Goal: Find specific page/section: Find specific page/section

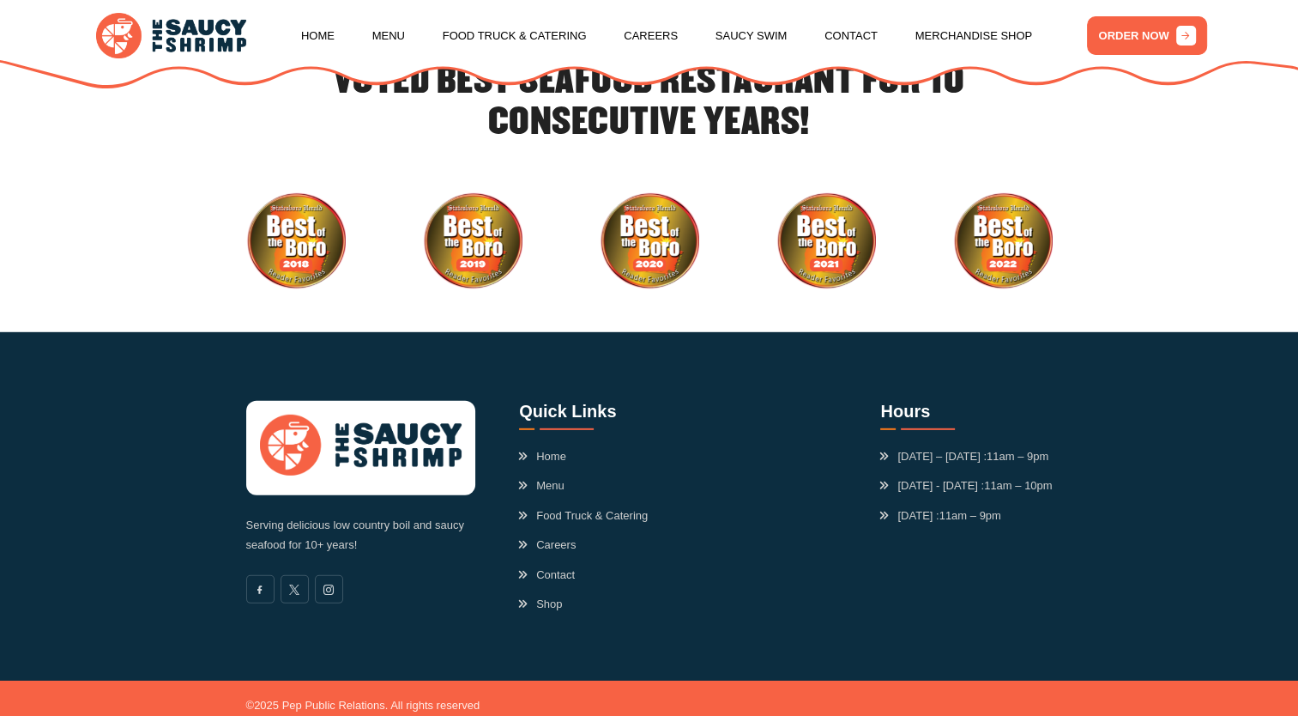
scroll to position [4933, 0]
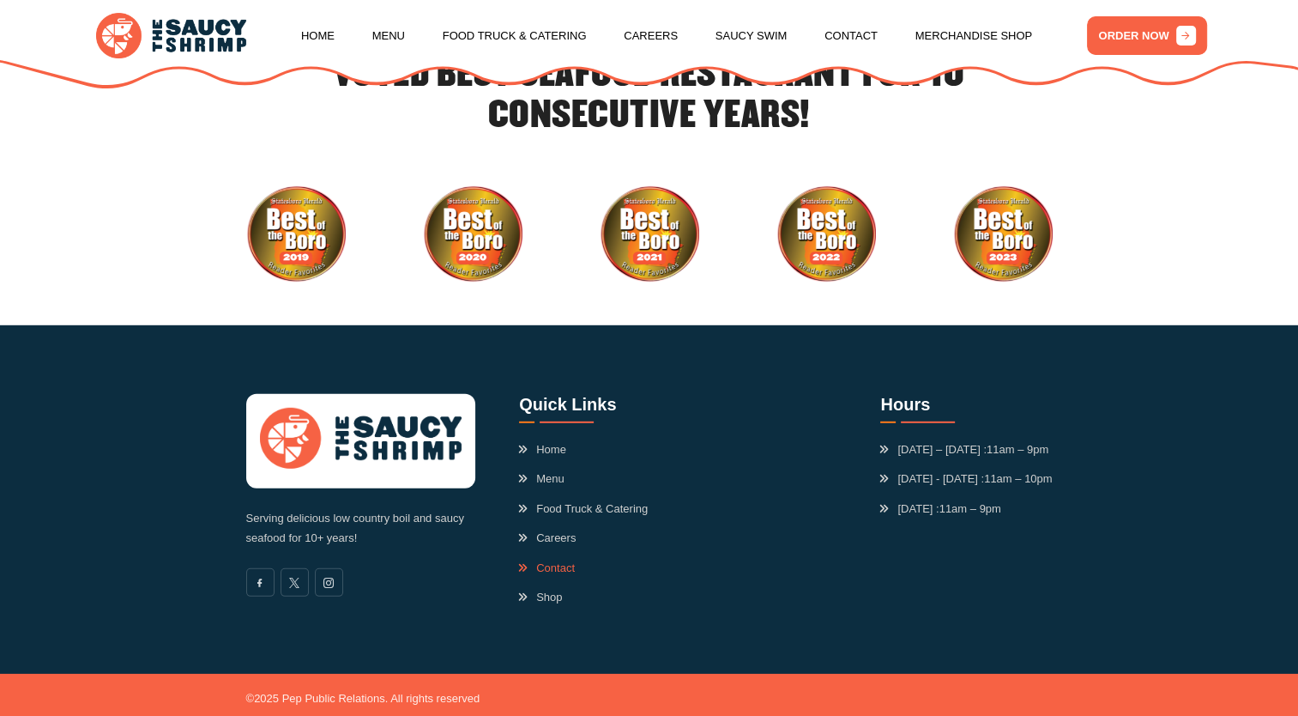
click at [541, 559] on link "Contact" at bounding box center [547, 567] width 56 height 17
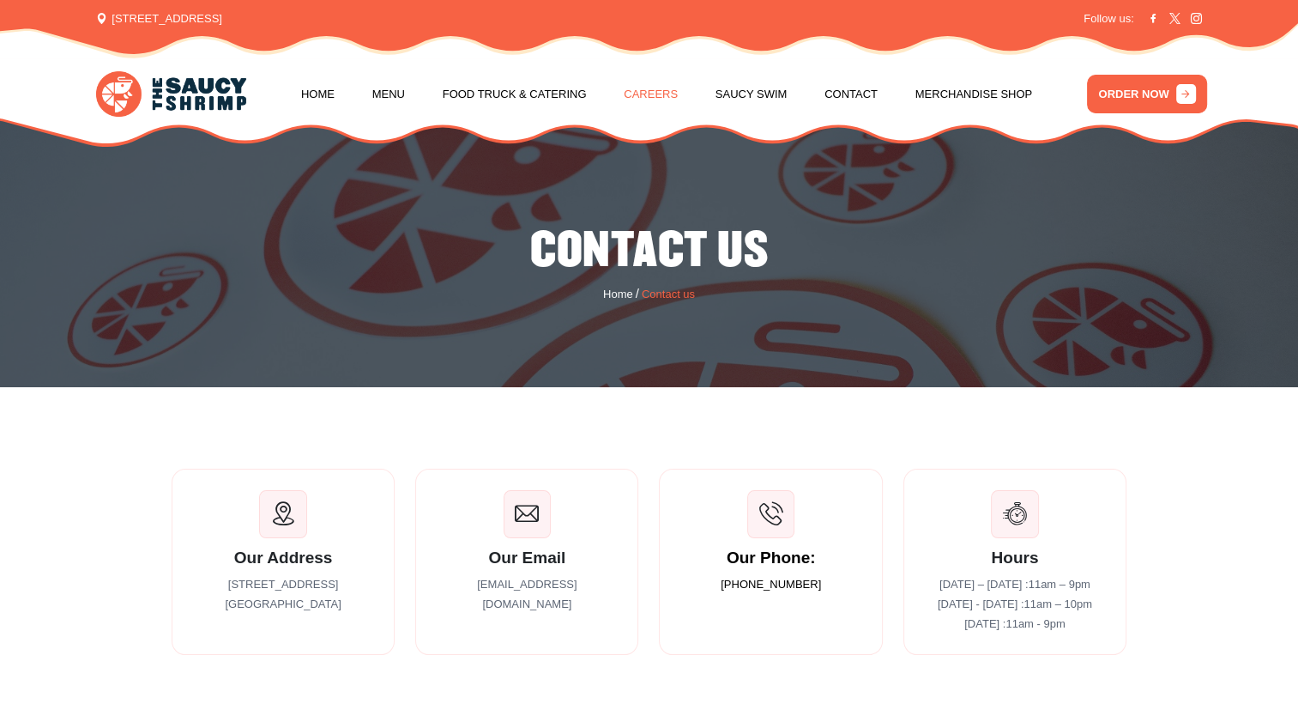
click at [660, 93] on link "Careers" at bounding box center [651, 94] width 54 height 65
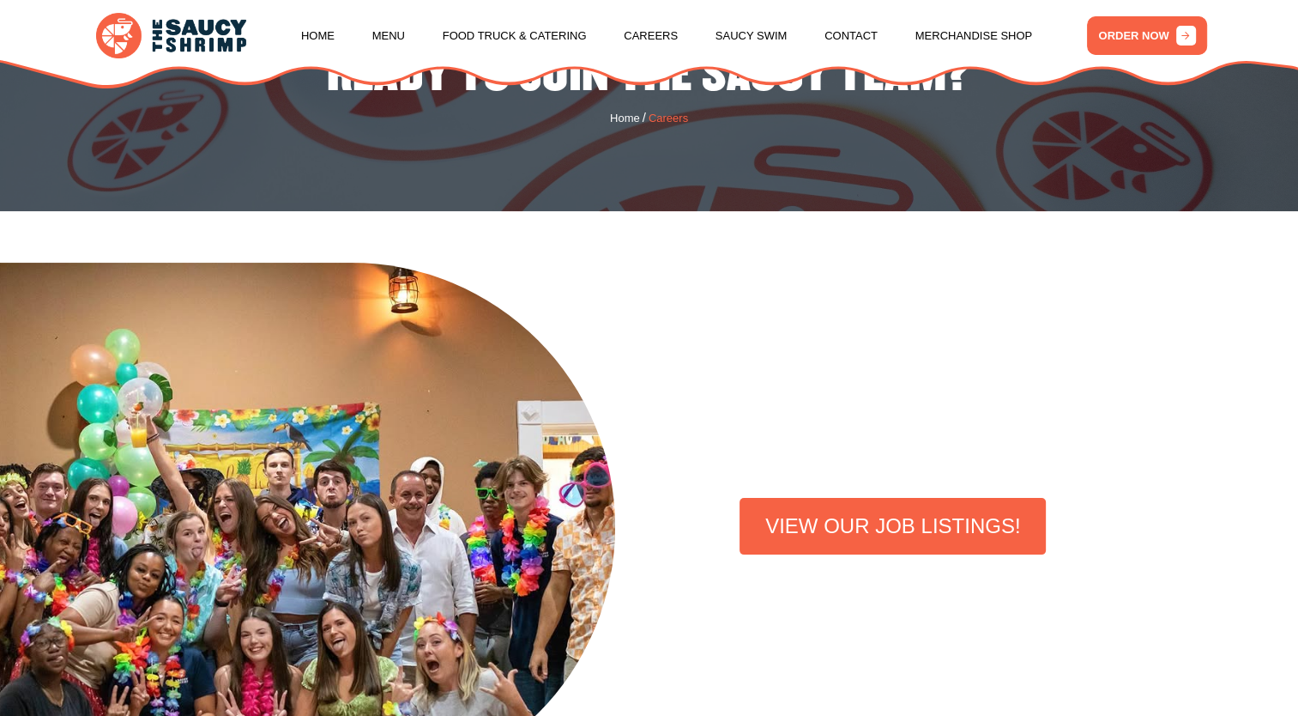
scroll to position [195, 0]
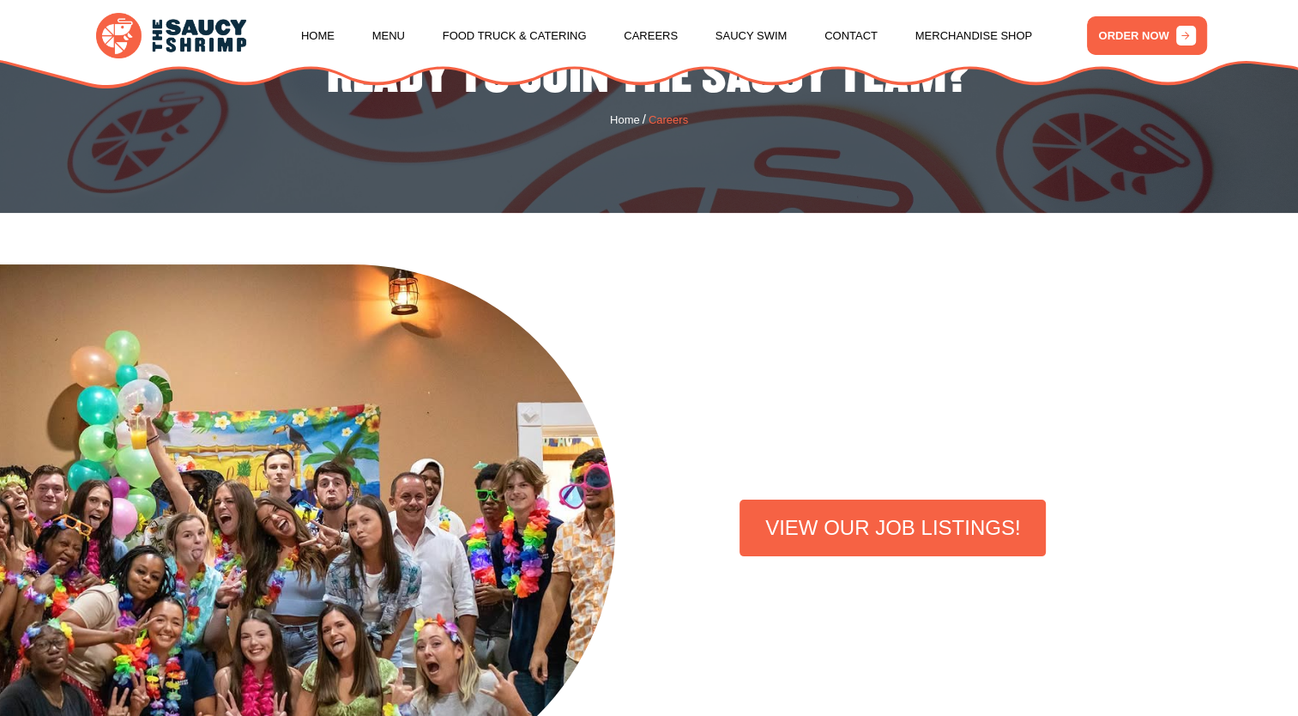
click at [873, 527] on link "VIEW OUR JOB LISTINGS!" at bounding box center [893, 527] width 306 height 57
click at [856, 519] on link "VIEW OUR JOB LISTINGS!" at bounding box center [893, 527] width 306 height 57
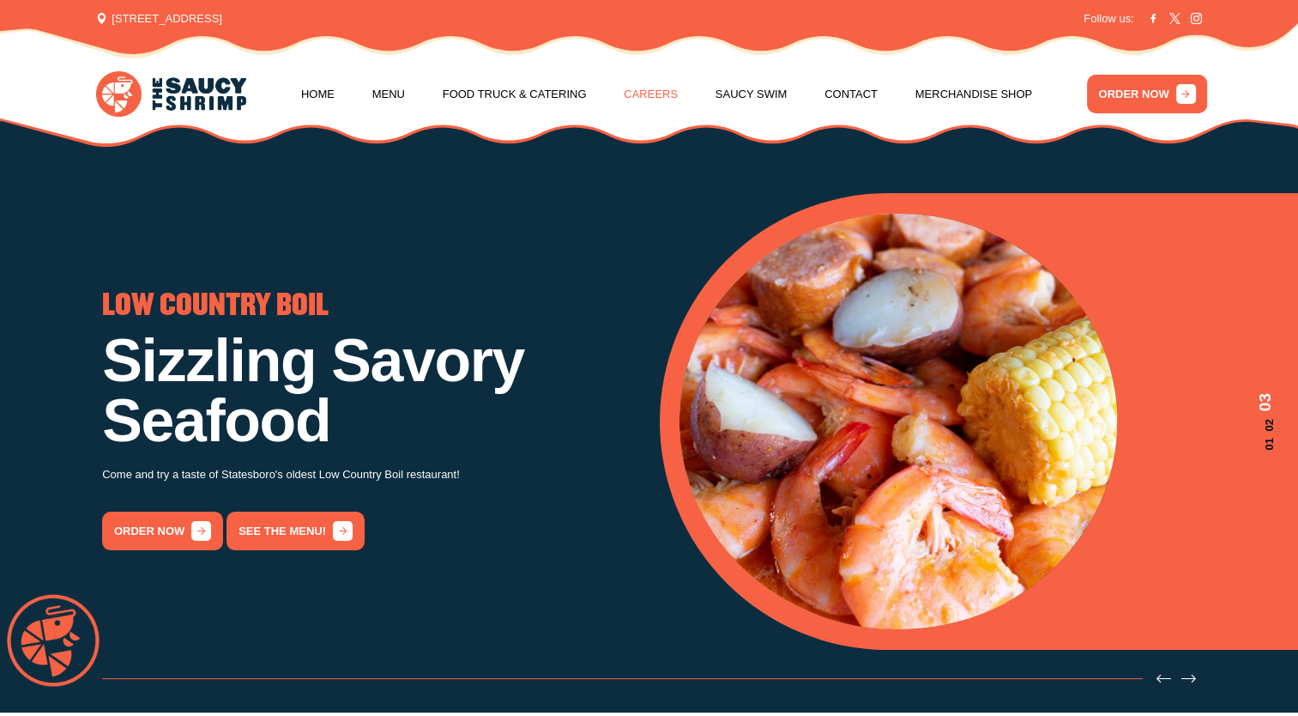
click at [651, 100] on link "Careers" at bounding box center [651, 94] width 54 height 65
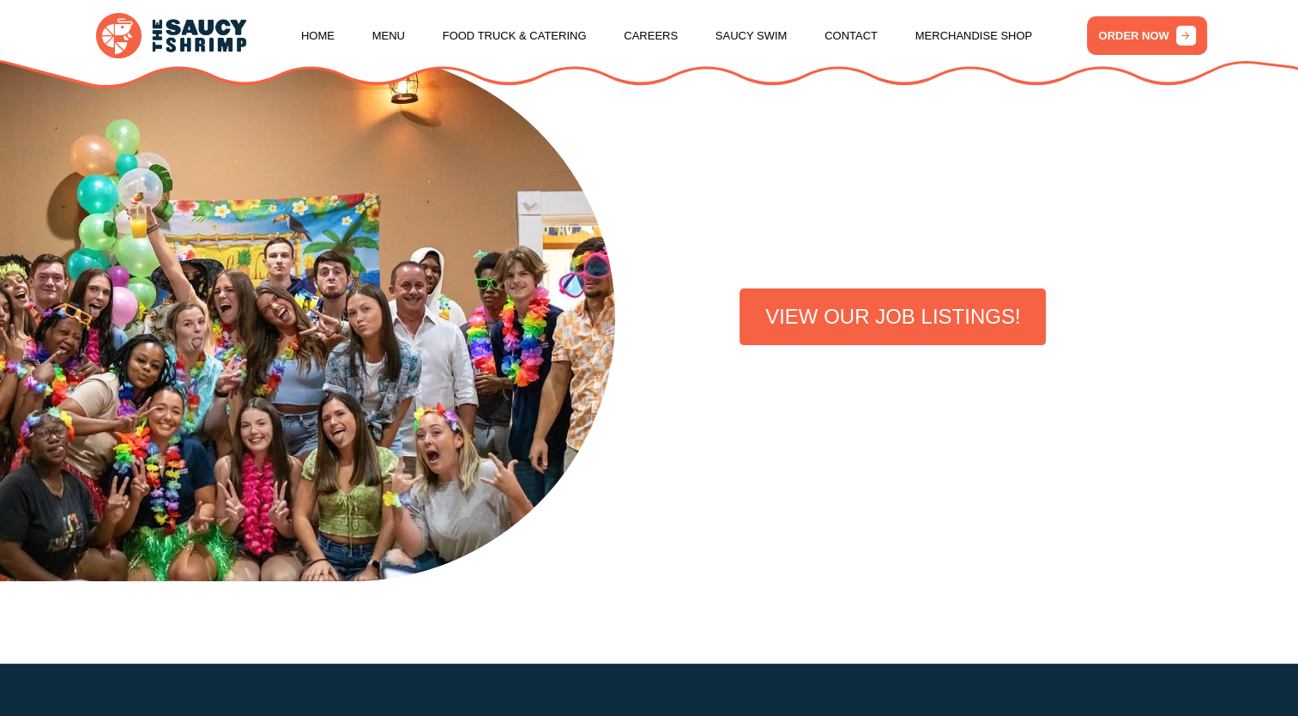
scroll to position [407, 0]
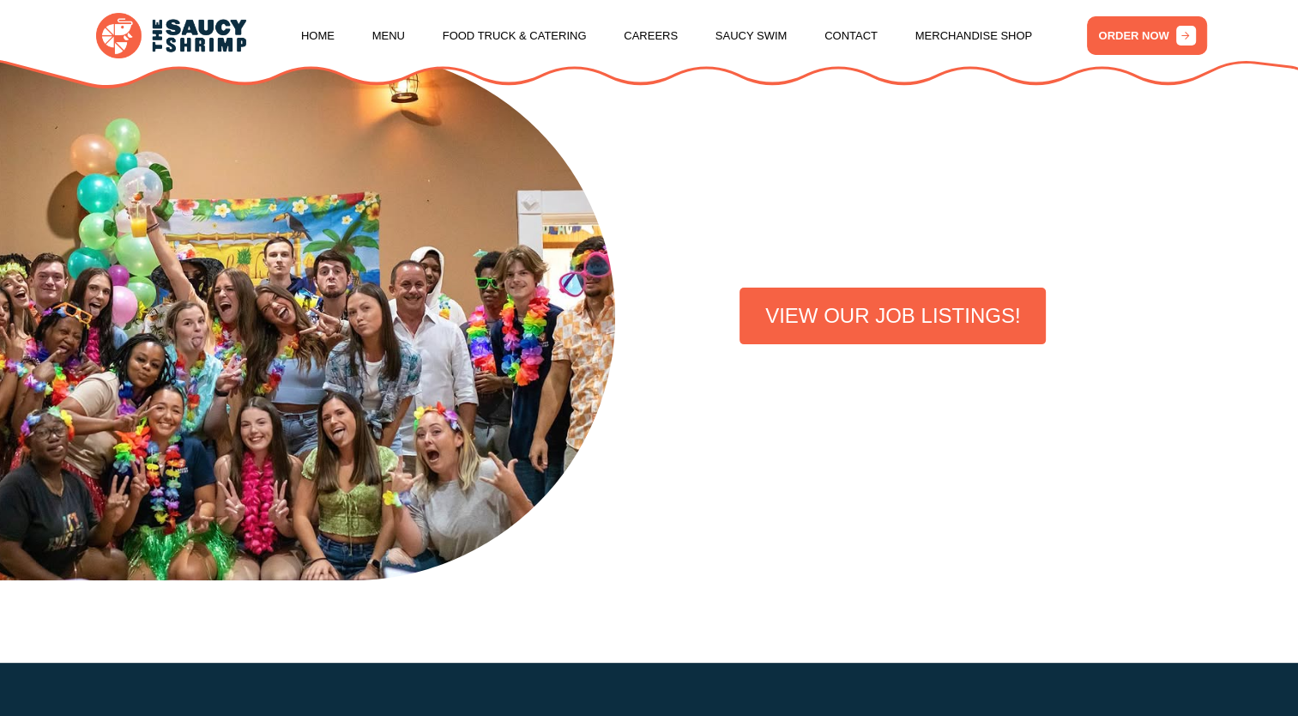
click at [854, 335] on link "VIEW OUR JOB LISTINGS!" at bounding box center [893, 315] width 306 height 57
